Goal: Check status: Check status

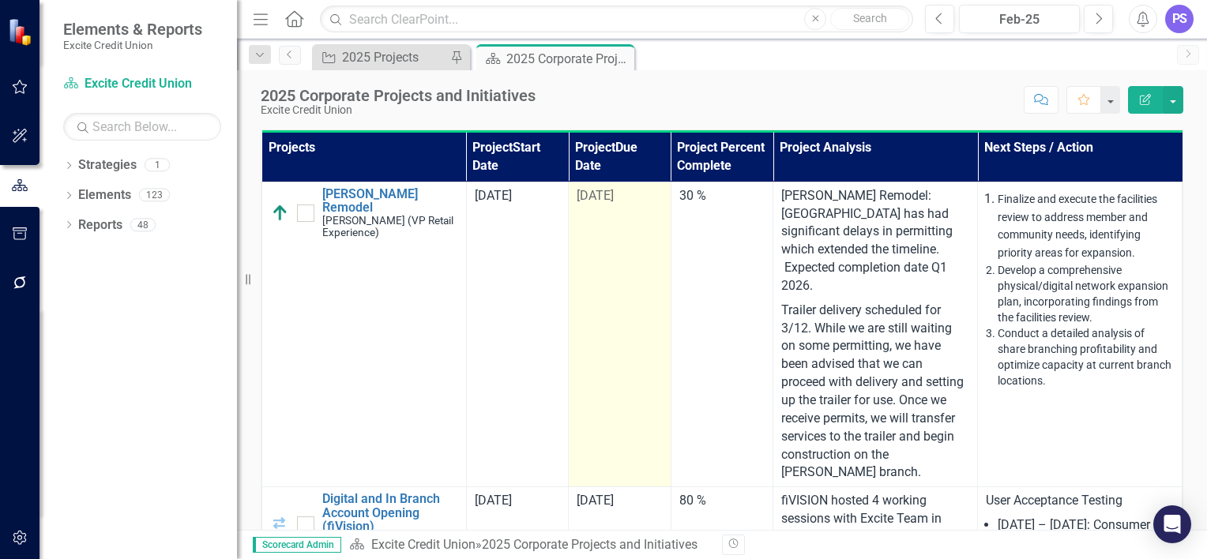
scroll to position [73, 0]
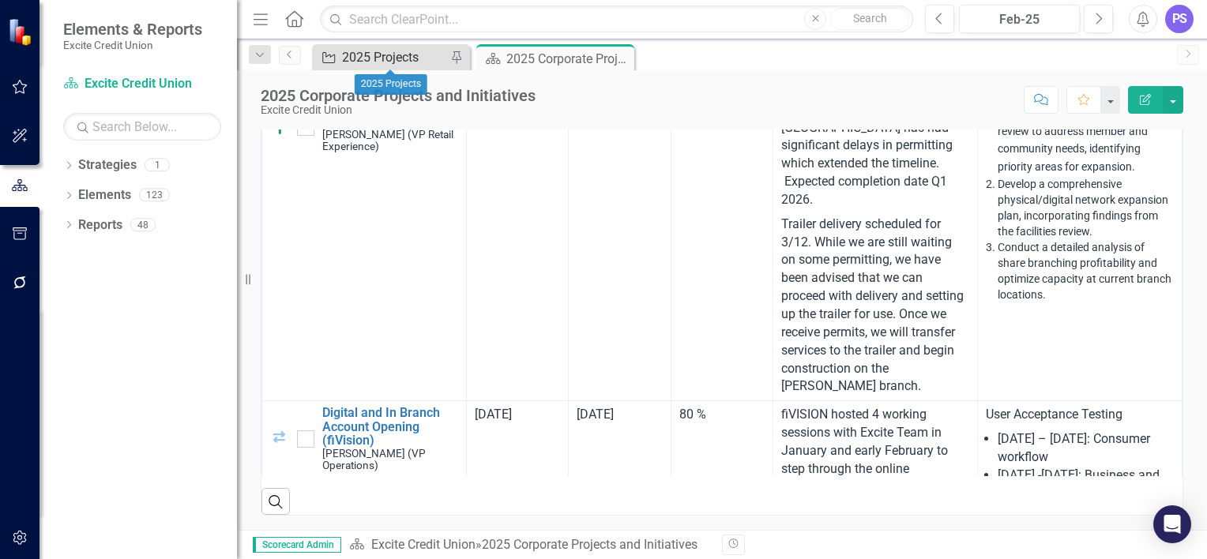
click at [367, 54] on div "2025 Projects" at bounding box center [394, 57] width 104 height 20
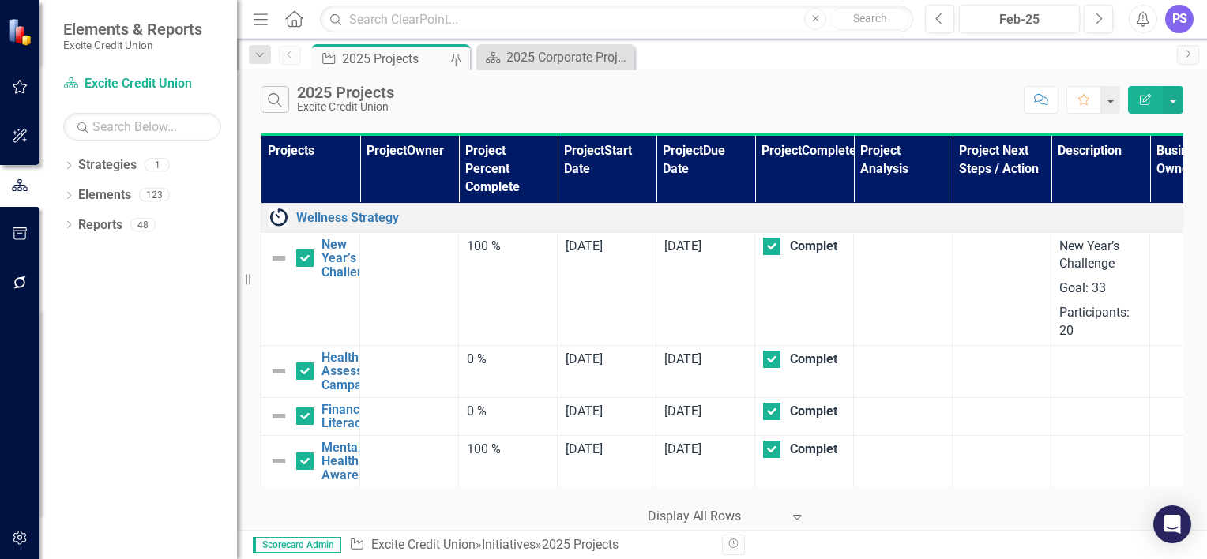
scroll to position [1705, 0]
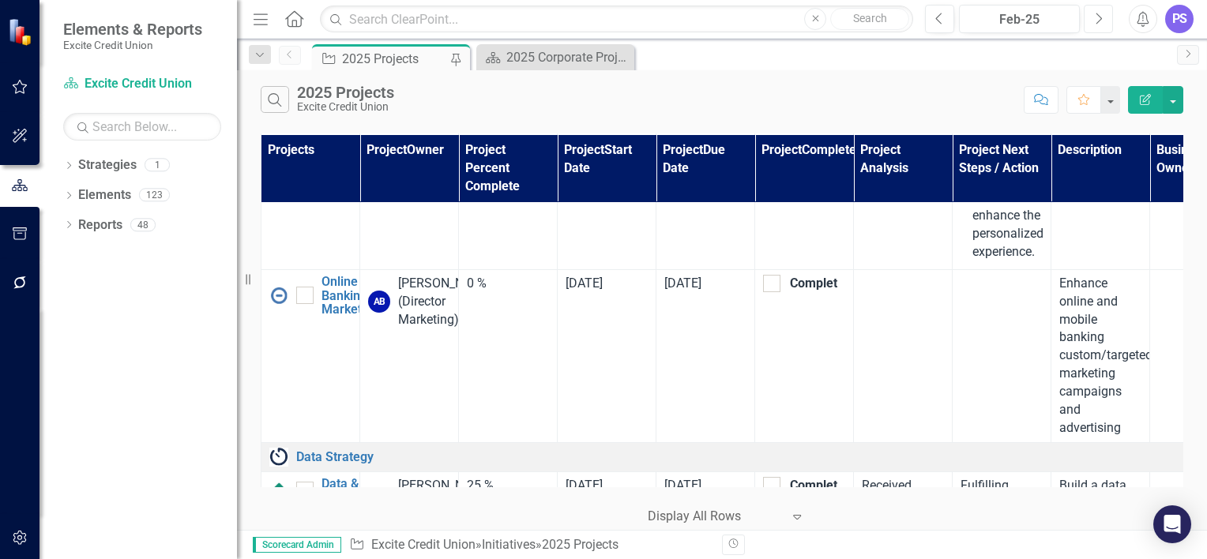
click at [1101, 21] on icon "Next" at bounding box center [1098, 19] width 9 height 14
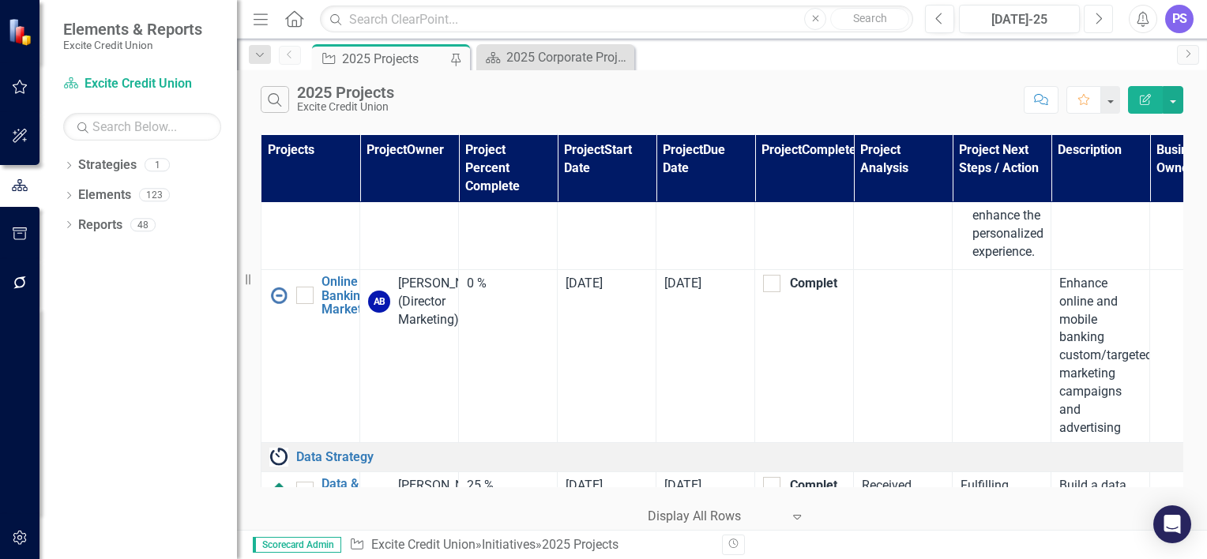
click at [1101, 21] on icon "Next" at bounding box center [1098, 19] width 9 height 14
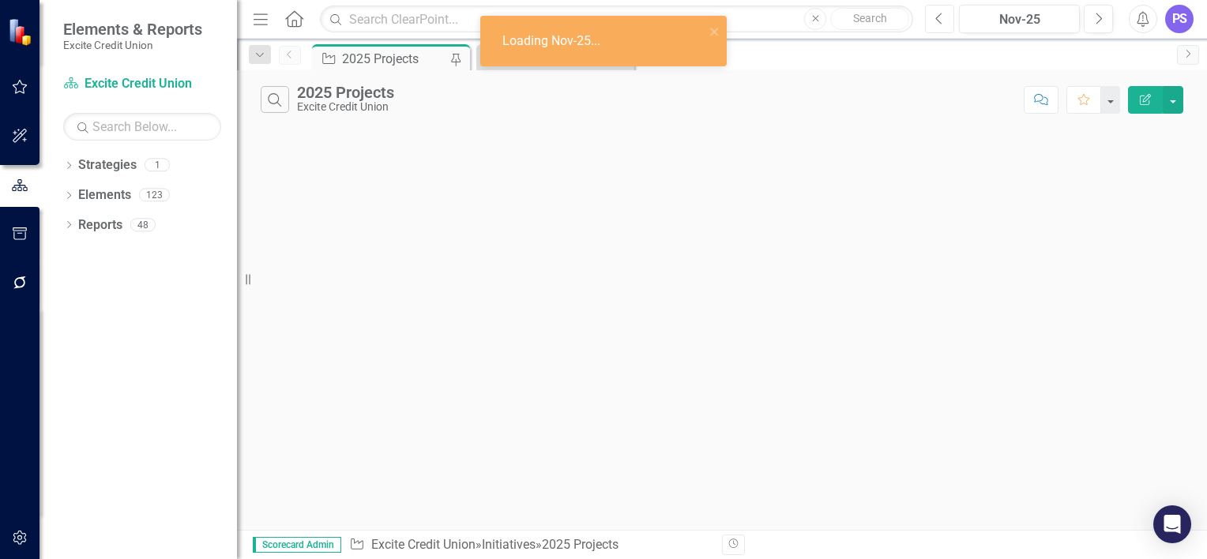
click at [936, 20] on icon "Previous" at bounding box center [939, 19] width 9 height 14
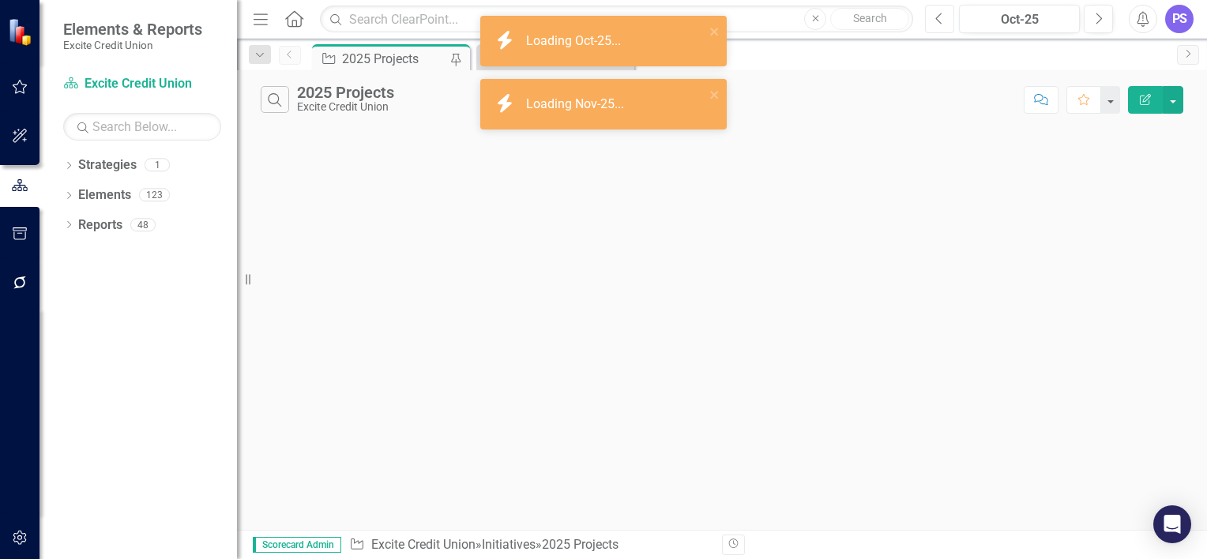
click at [936, 20] on icon "Previous" at bounding box center [939, 19] width 9 height 14
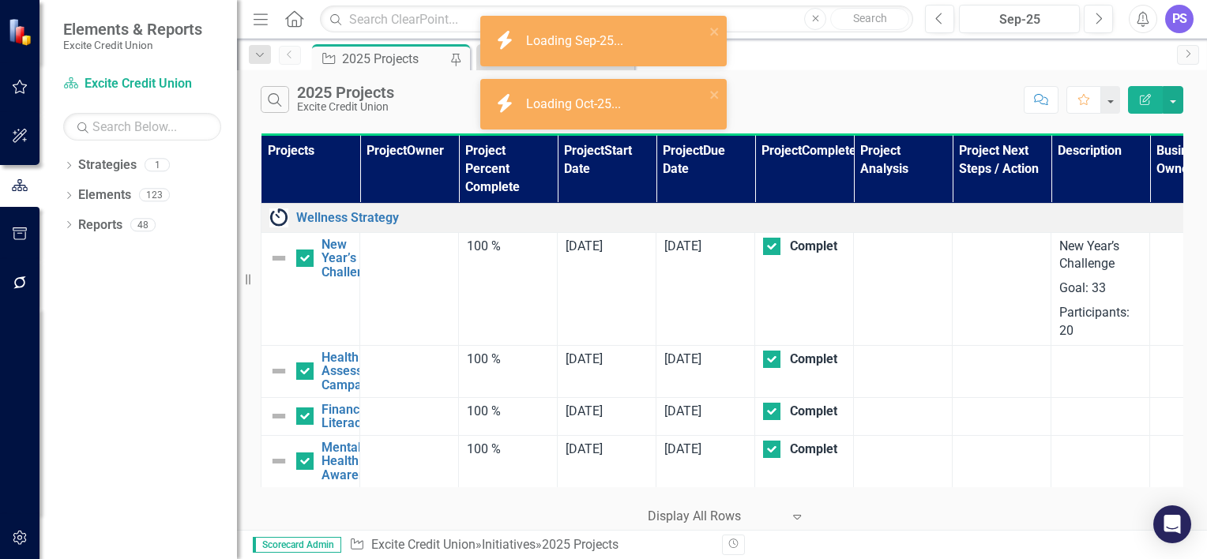
scroll to position [1711, 0]
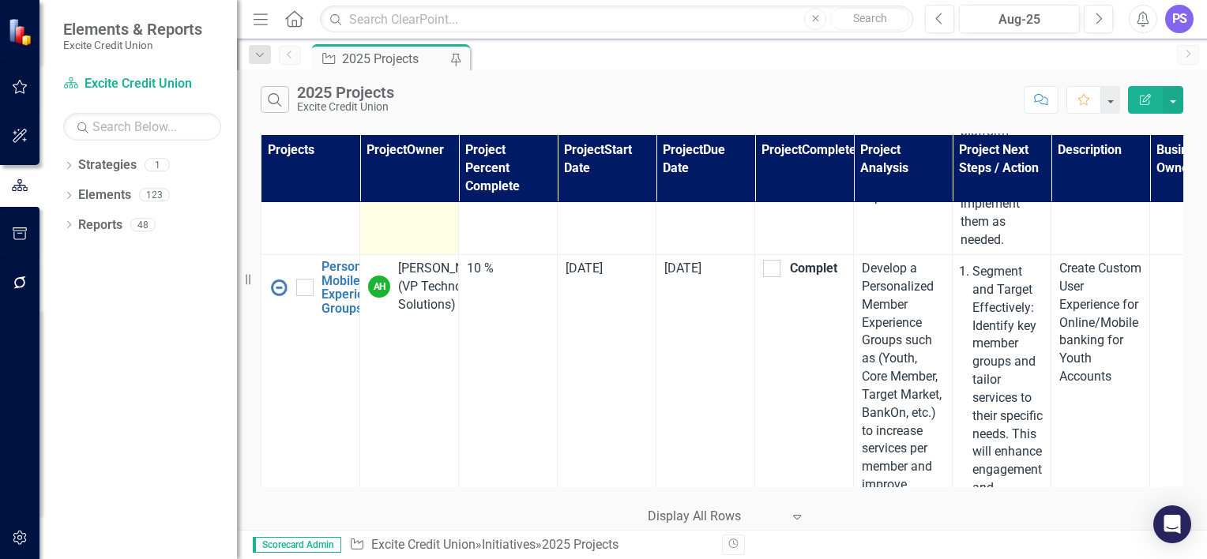
scroll to position [658, 0]
